Goal: Transaction & Acquisition: Purchase product/service

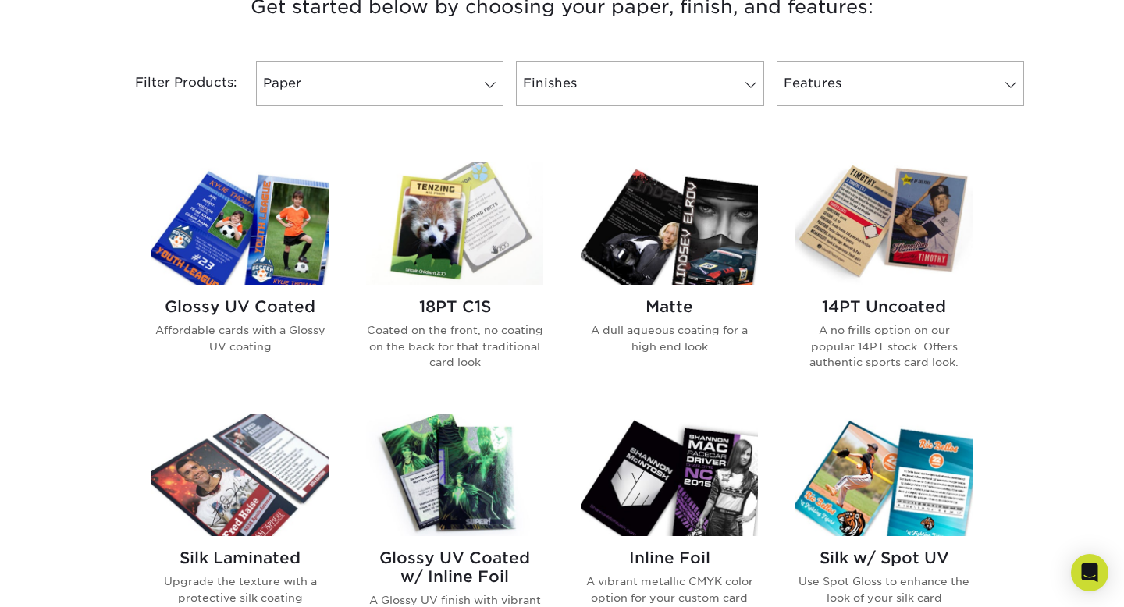
scroll to position [624, 0]
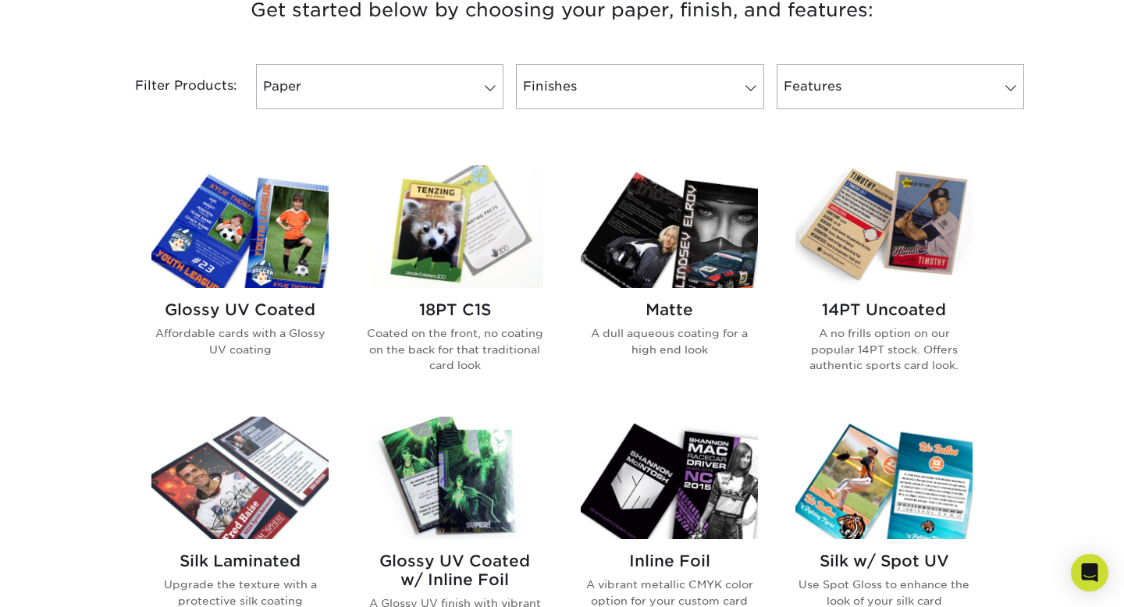
click at [236, 219] on img at bounding box center [239, 226] width 177 height 123
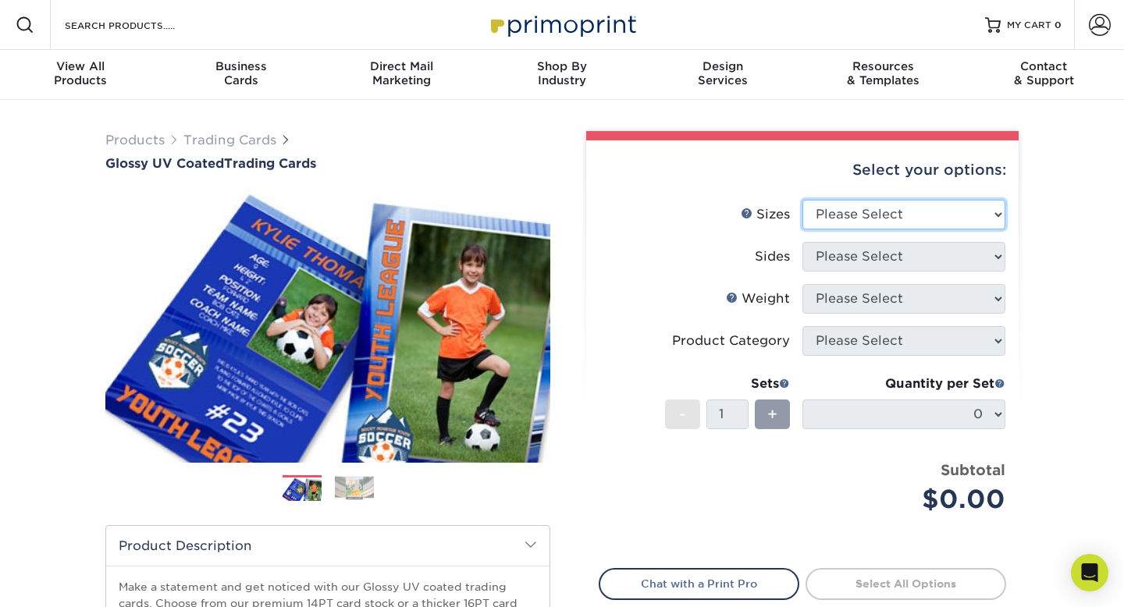
click at [890, 219] on select "Please Select 2.5" x 3.5"" at bounding box center [903, 215] width 203 height 30
select select "2.50x3.50"
click at [802, 200] on select "Please Select 2.5" x 3.5"" at bounding box center [903, 215] width 203 height 30
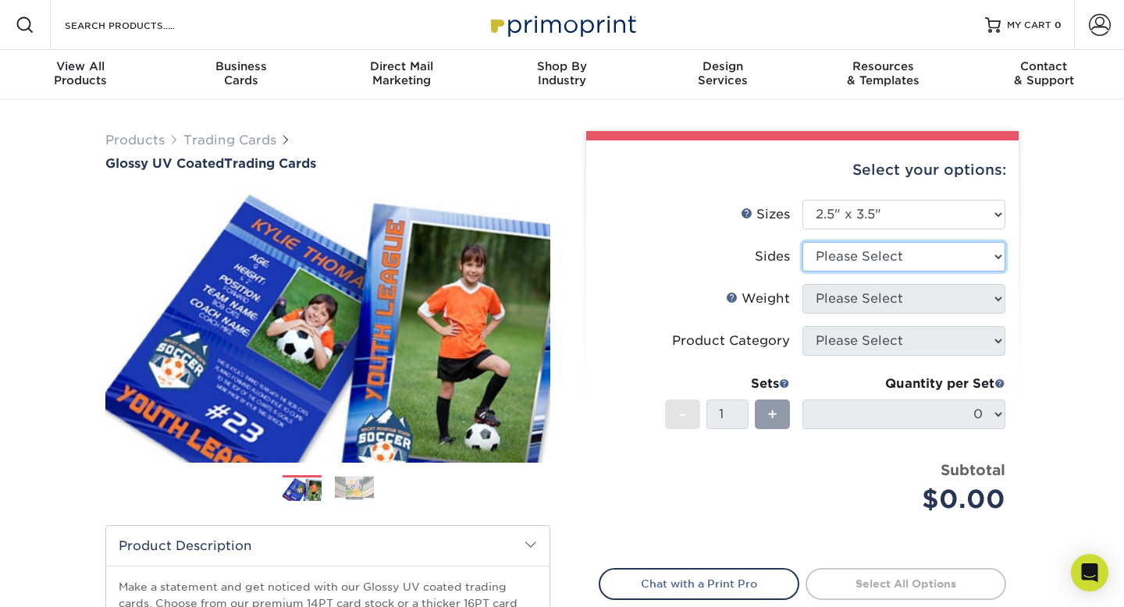
click at [883, 247] on select "Please Select Print Both Sides Print Front Only" at bounding box center [903, 257] width 203 height 30
select select "13abbda7-1d64-4f25-8bb2-c179b224825d"
click at [802, 242] on select "Please Select Print Both Sides Print Front Only" at bounding box center [903, 257] width 203 height 30
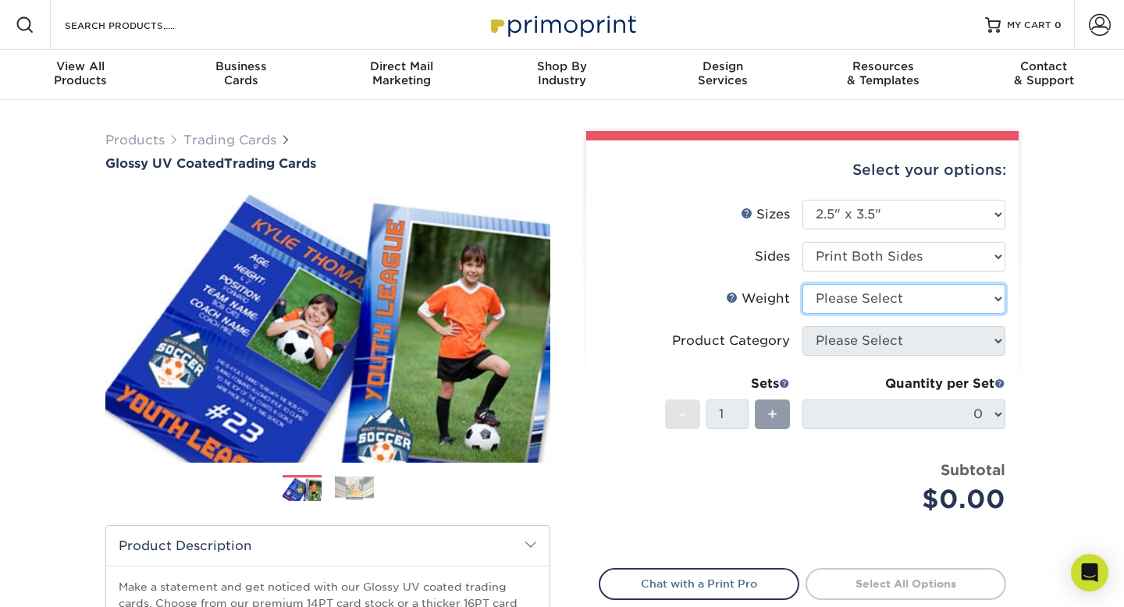
click at [896, 301] on select "Please Select 16PT 14PT 18PT C1S" at bounding box center [903, 299] width 203 height 30
select select "14PT"
click at [802, 284] on select "Please Select 16PT 14PT 18PT C1S" at bounding box center [903, 299] width 203 height 30
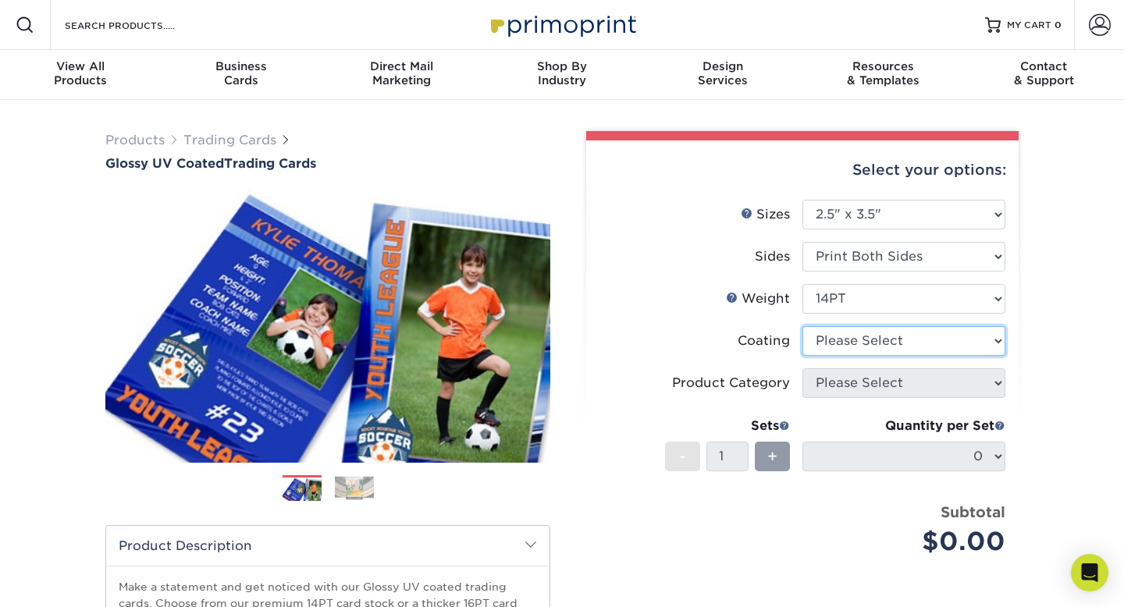
click at [905, 343] on select at bounding box center [903, 341] width 203 height 30
select select "1e8116af-acfc-44b1-83dc-8181aa338834"
click at [802, 326] on select at bounding box center [903, 341] width 203 height 30
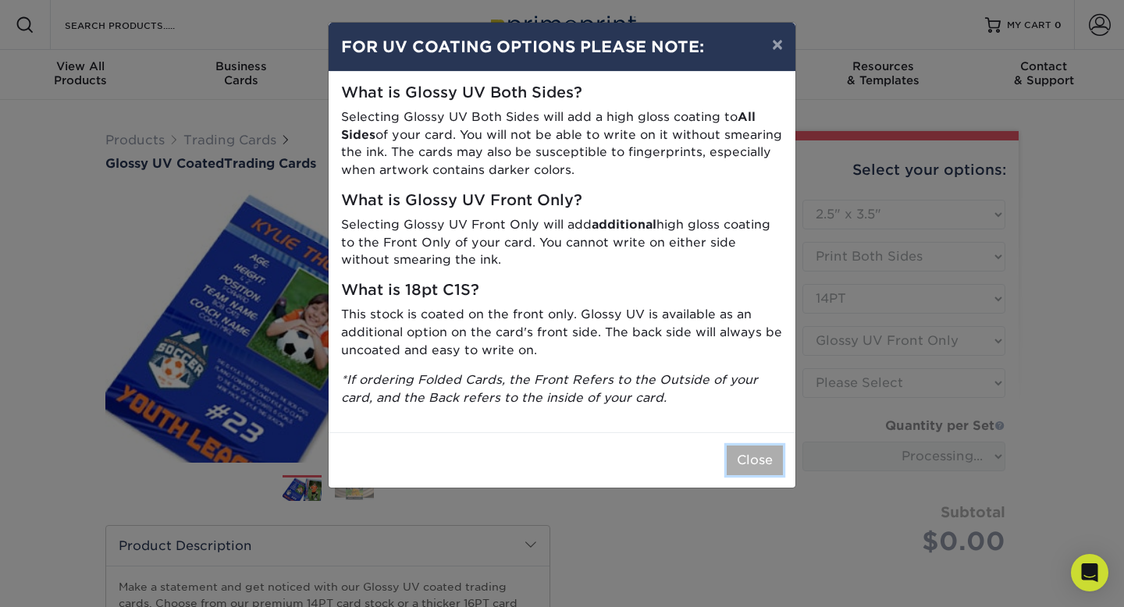
click at [758, 460] on button "Close" at bounding box center [755, 461] width 56 height 30
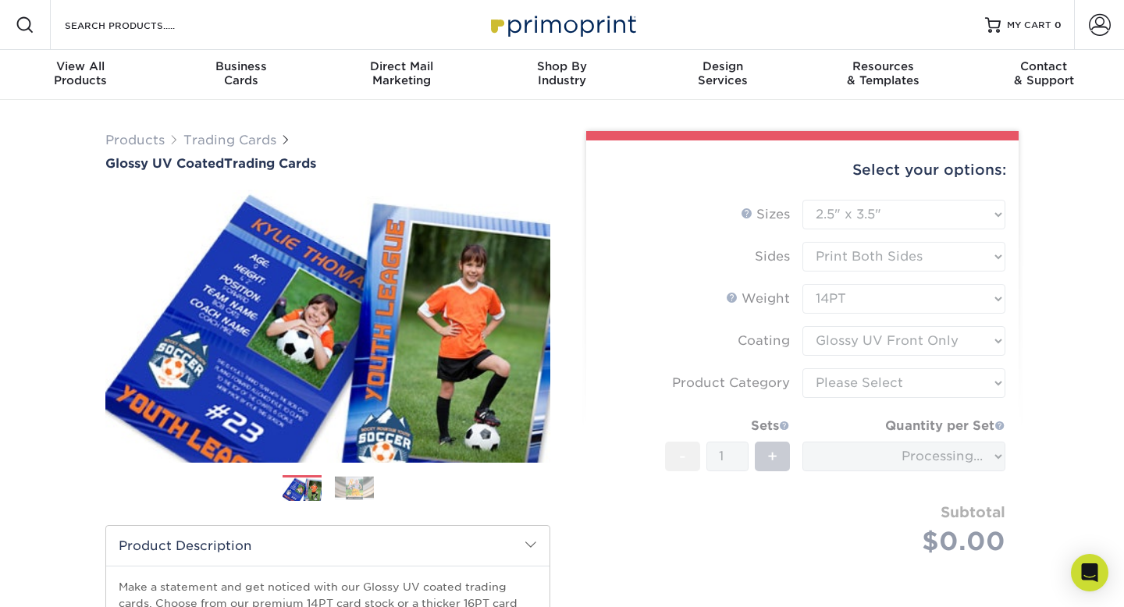
click at [872, 341] on form "Sizes Help Sizes Please Select 2.5" x 3.5" Sides Please Select 16PT - 1" at bounding box center [802, 396] width 407 height 393
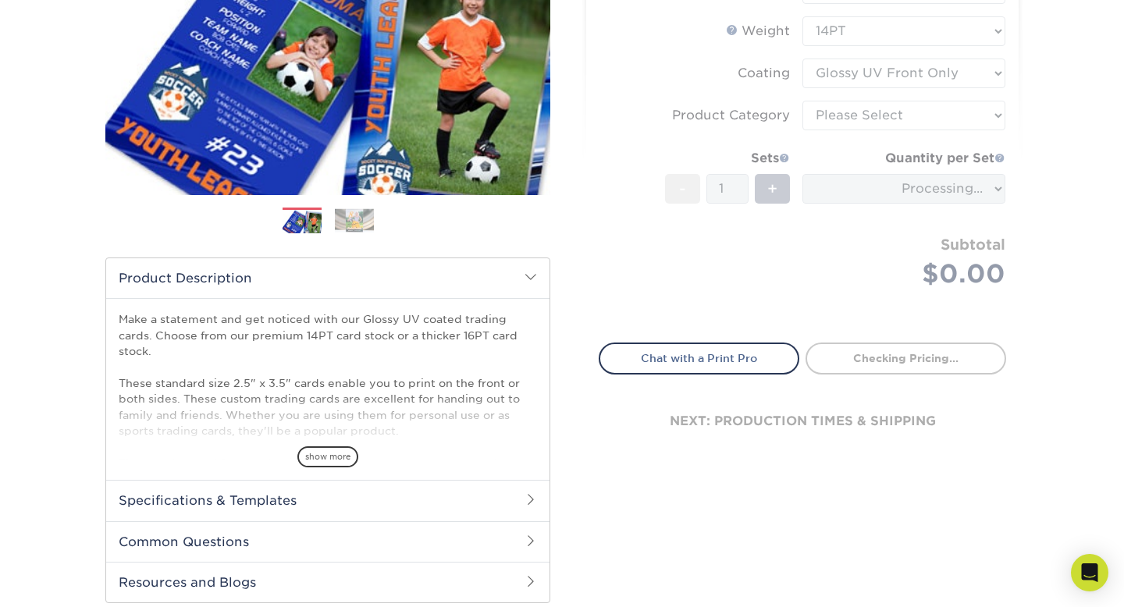
scroll to position [275, 0]
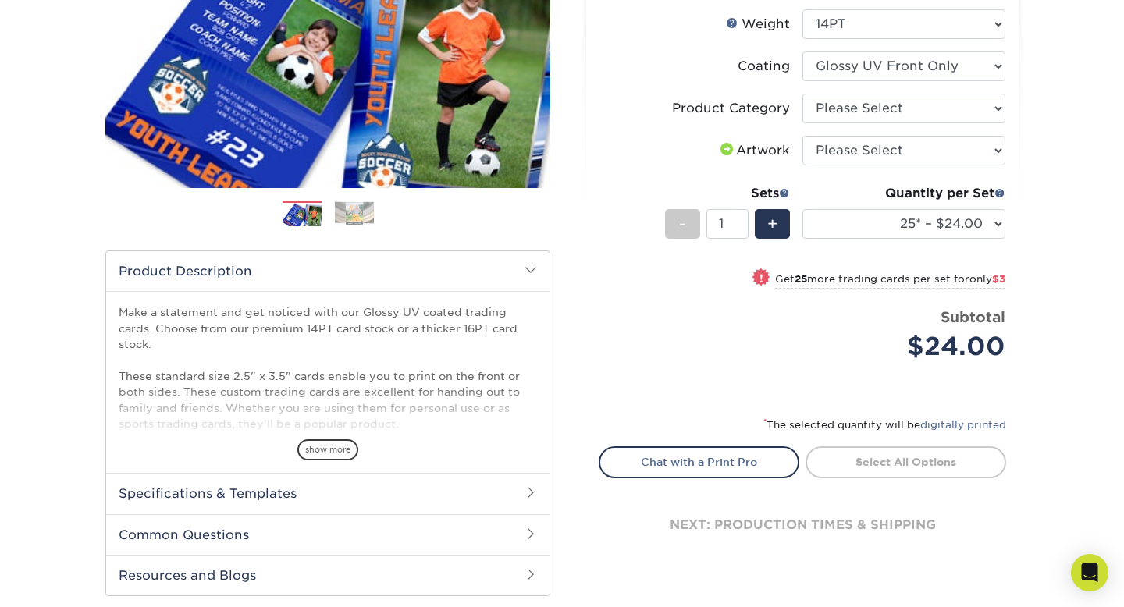
click at [502, 495] on h2 "Specifications & Templates" at bounding box center [327, 493] width 443 height 41
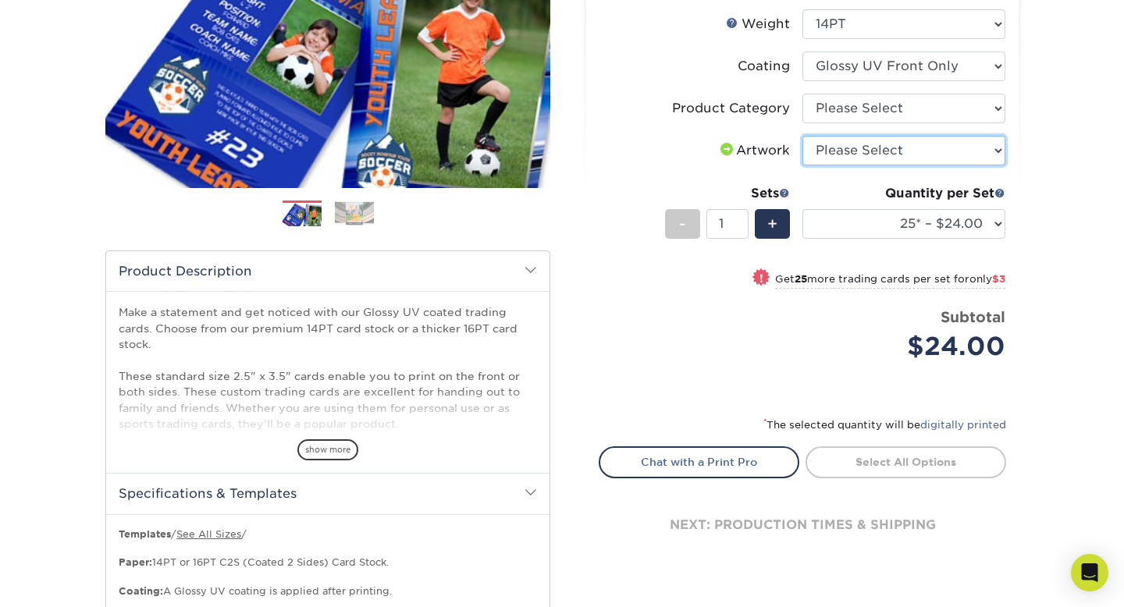
click at [976, 158] on select "Please Select I will upload files I need a design - $100" at bounding box center [903, 151] width 203 height 30
select select "upload"
click at [802, 136] on select "Please Select I will upload files I need a design - $100" at bounding box center [903, 151] width 203 height 30
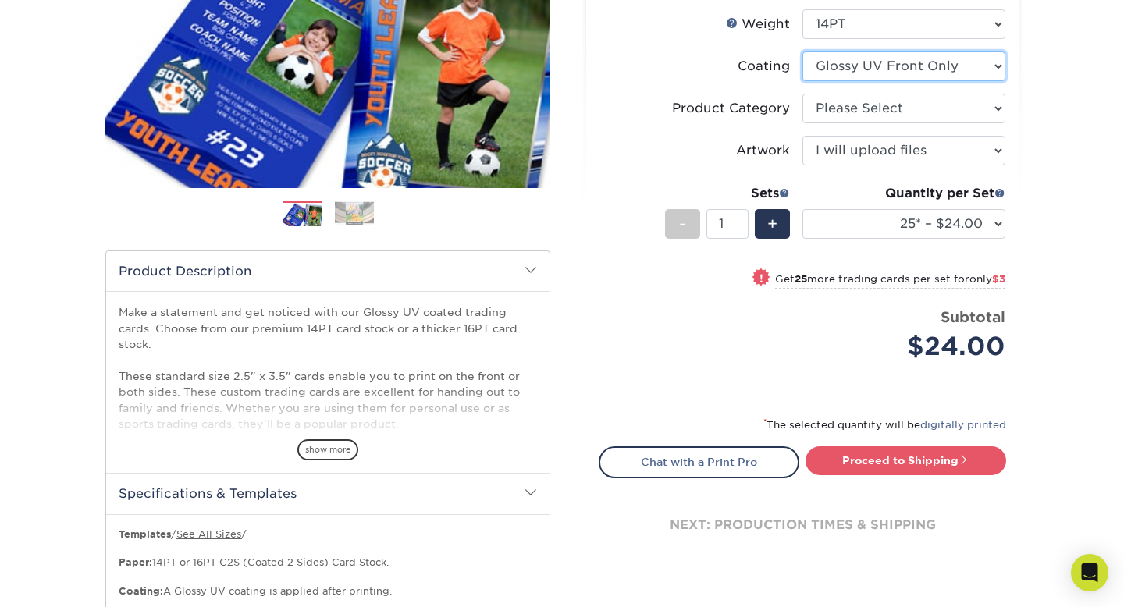
click at [989, 65] on select at bounding box center [903, 67] width 203 height 30
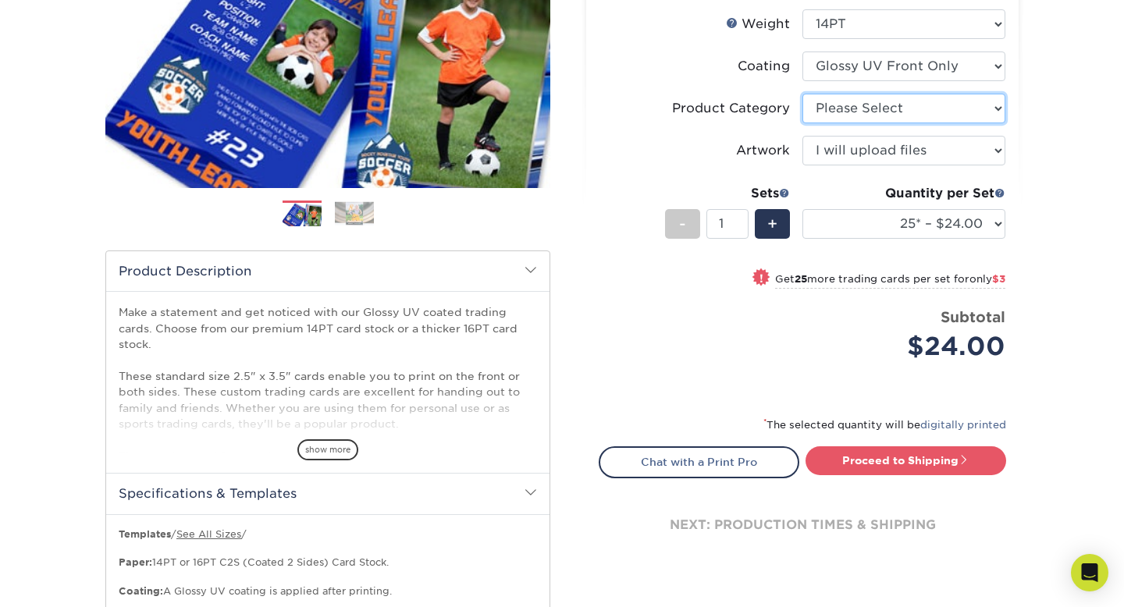
click at [947, 98] on select "Please Select Trading Cards" at bounding box center [903, 109] width 203 height 30
select select "c2f9bce9-36c2-409d-b101-c29d9d031e18"
click at [802, 94] on select "Please Select Trading Cards" at bounding box center [903, 109] width 203 height 30
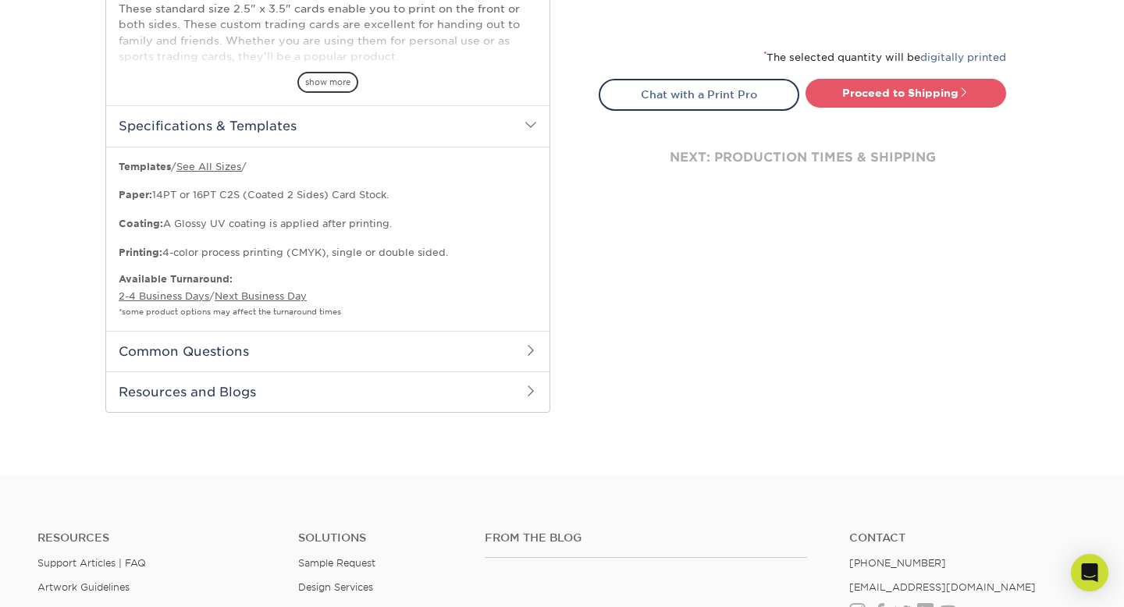
scroll to position [591, 0]
